Goal: Task Accomplishment & Management: Manage account settings

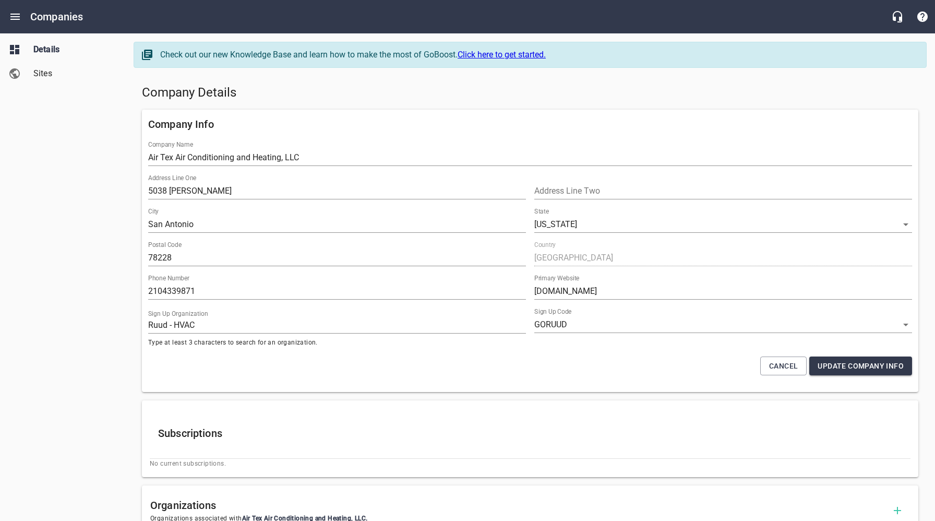
select select "[US_STATE]"
select select "49"
click at [15, 14] on icon "Open drawer" at bounding box center [14, 17] width 9 height 6
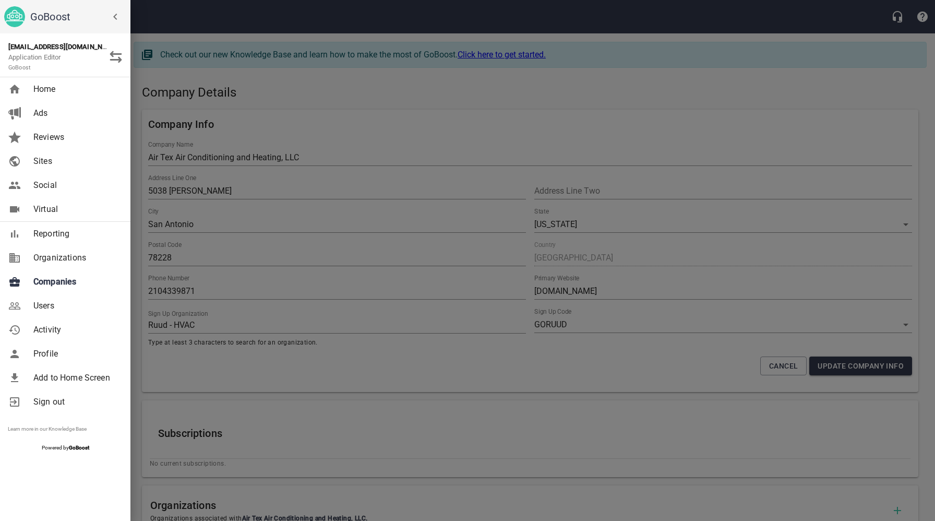
click at [62, 278] on span "Companies" at bounding box center [75, 282] width 85 height 13
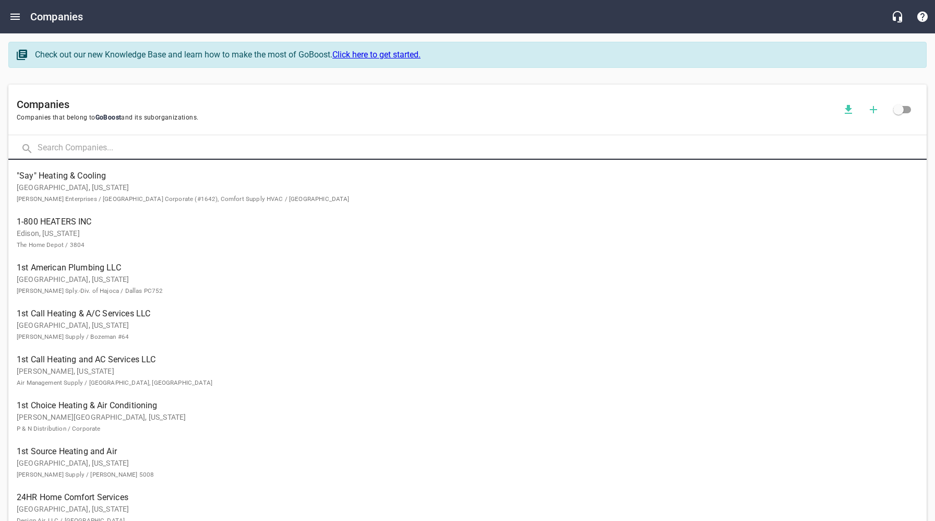
click at [167, 153] on input "text" at bounding box center [483, 148] width 890 height 22
type input "The People"
click button at bounding box center [0, 0] width 0 height 0
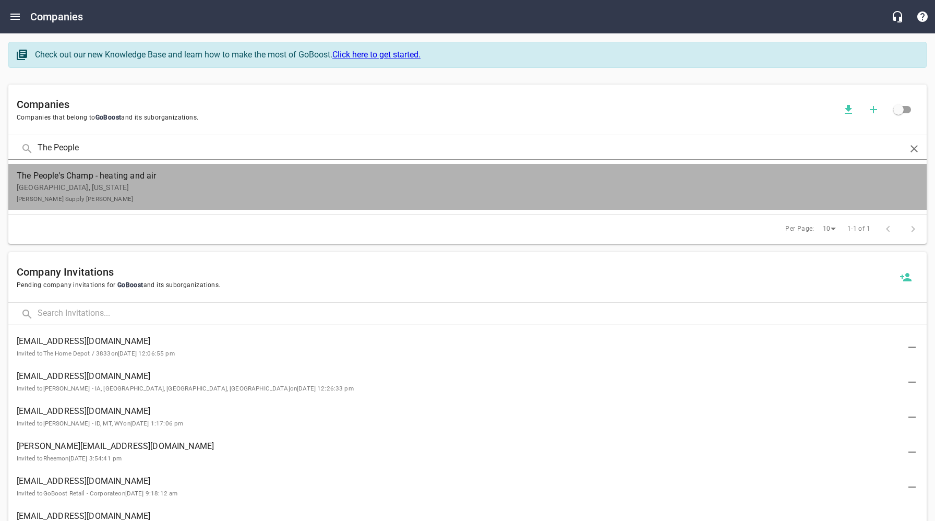
click at [161, 186] on p "[GEOGRAPHIC_DATA], [US_STATE][PERSON_NAME] Supply [PERSON_NAME]" at bounding box center [459, 193] width 885 height 22
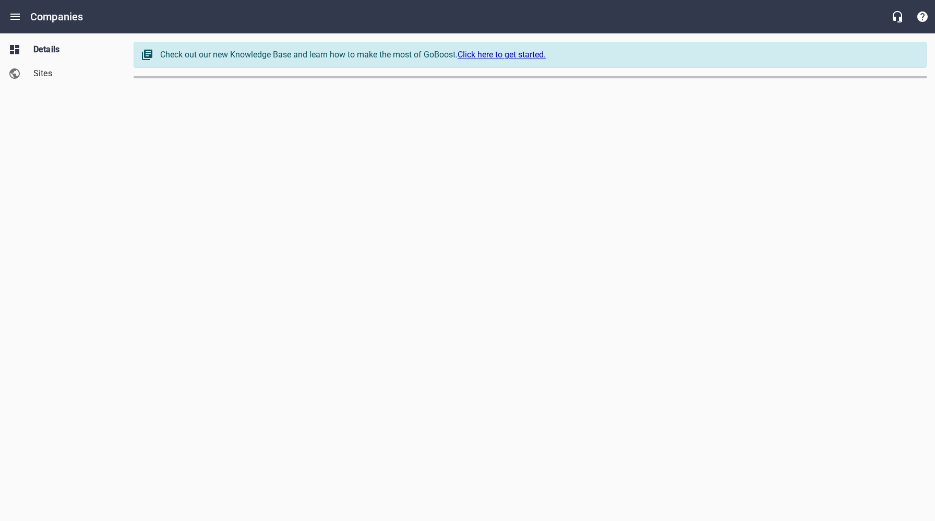
select select "[US_STATE]"
select select "62"
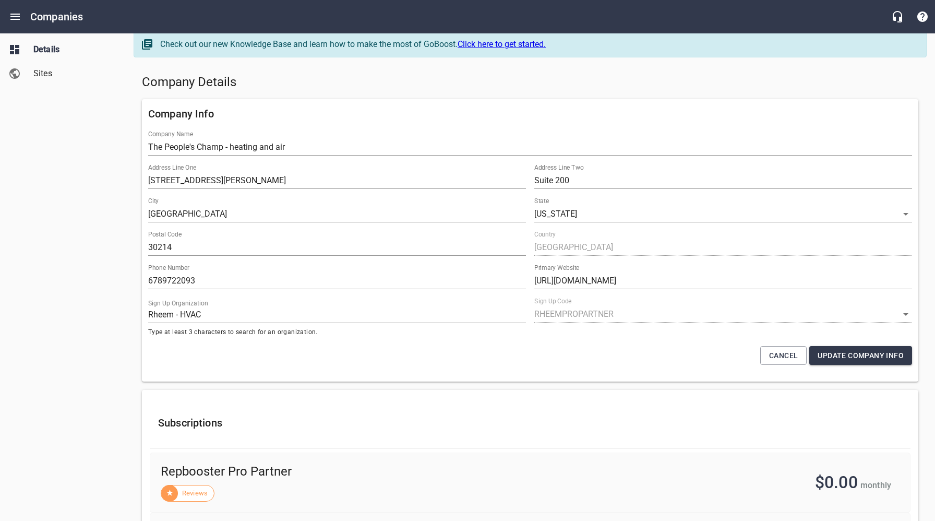
scroll to position [8, 0]
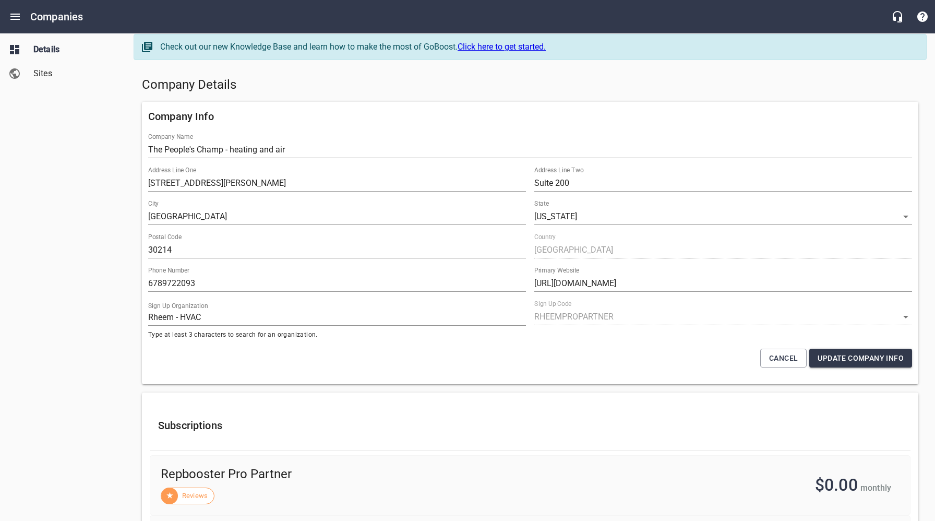
click at [43, 76] on span "Sites" at bounding box center [72, 73] width 79 height 13
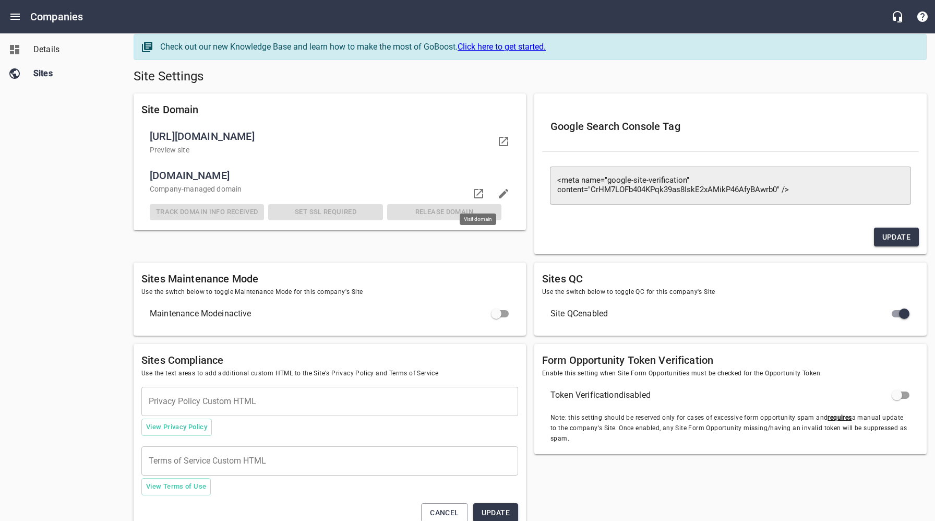
click at [481, 193] on icon at bounding box center [478, 193] width 13 height 13
click at [49, 45] on span "Details" at bounding box center [72, 49] width 79 height 13
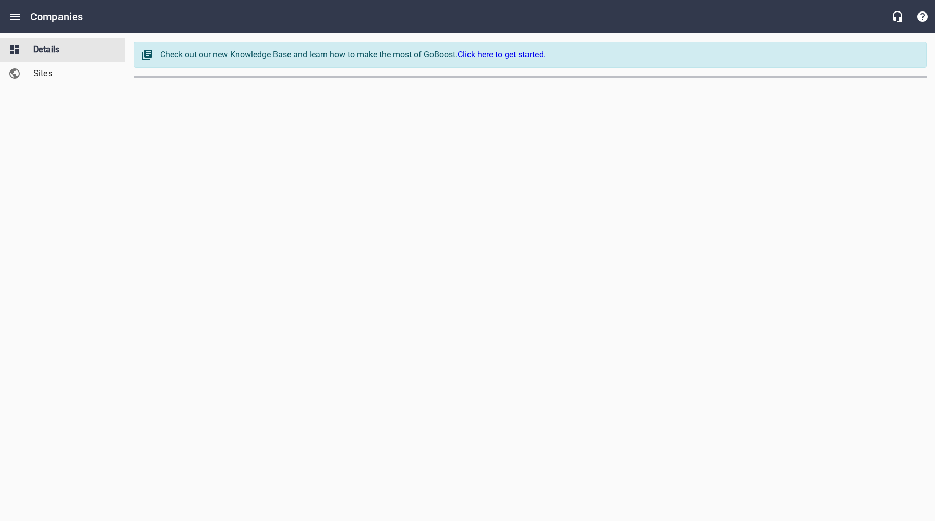
select select "[US_STATE]"
select select "62"
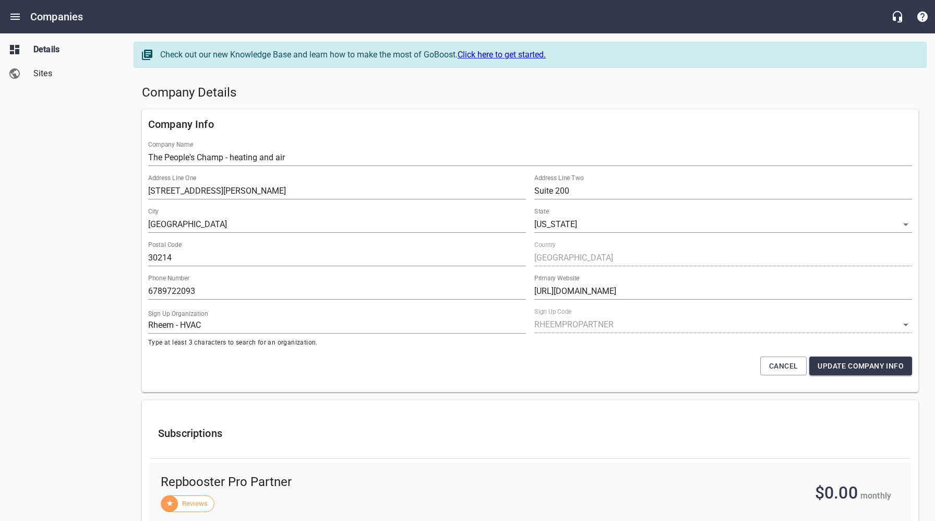
click at [50, 75] on span "Sites" at bounding box center [72, 73] width 79 height 13
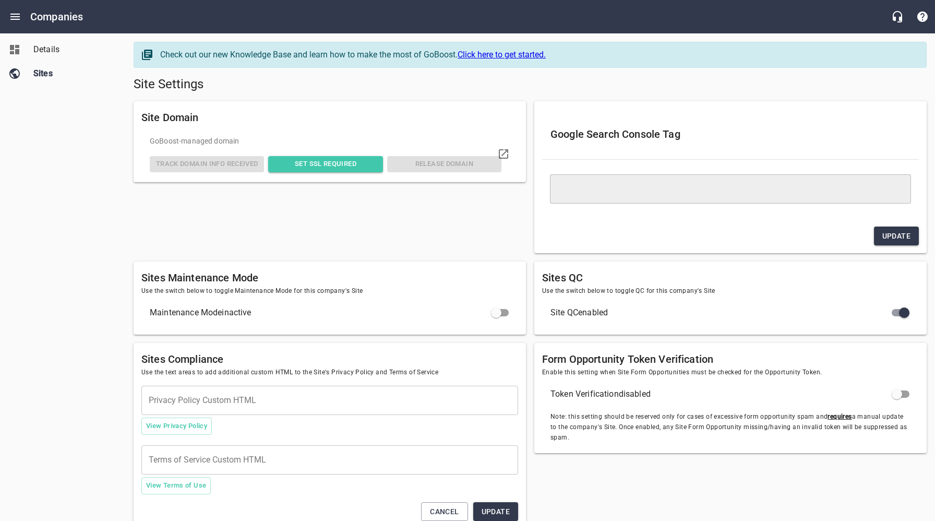
type textarea "<meta name="google-site-verification" content="CrHM7LOFb404KPqk39as8IskE2xAMikP…"
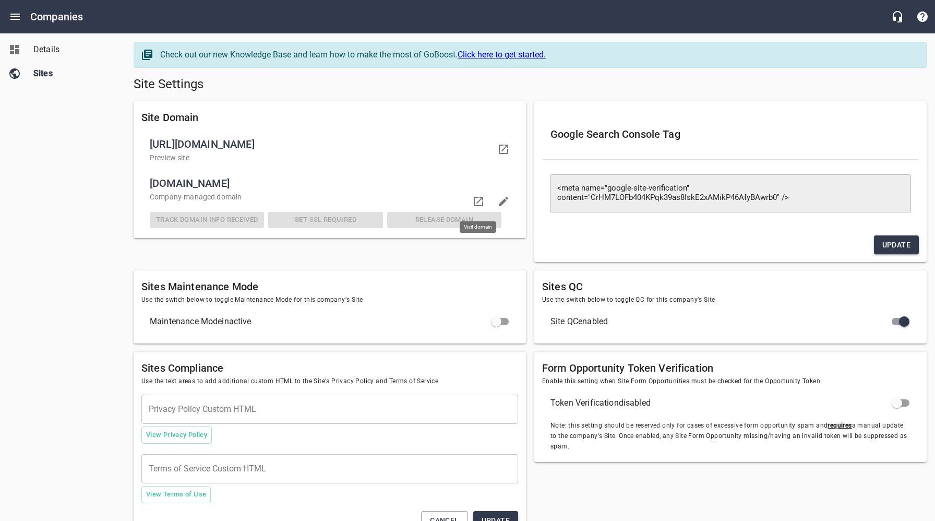
click at [479, 204] on icon at bounding box center [478, 201] width 13 height 13
